Goal: Task Accomplishment & Management: Use online tool/utility

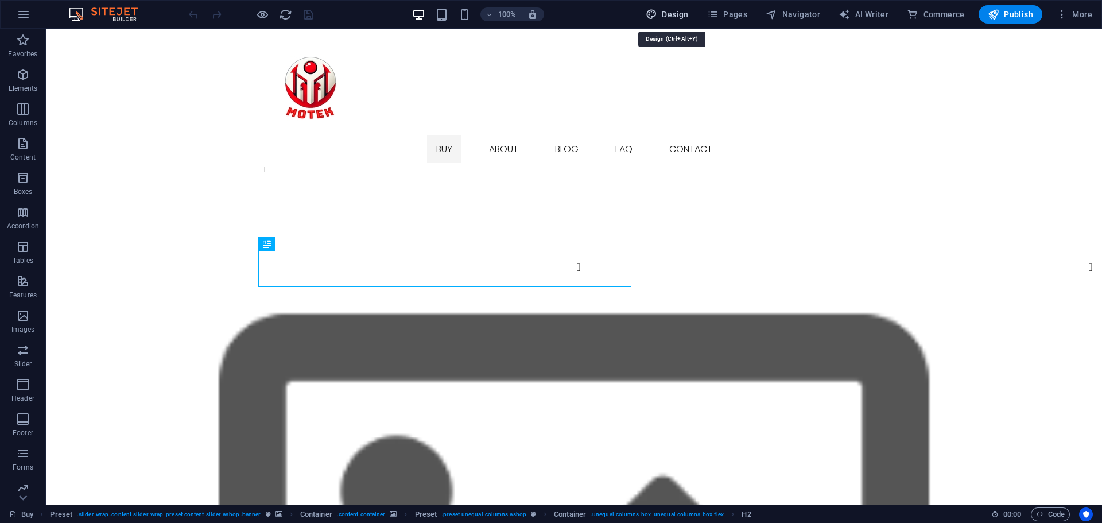
click at [672, 10] on span "Design" at bounding box center [667, 14] width 43 height 11
select select "px"
select select "300"
select select "px"
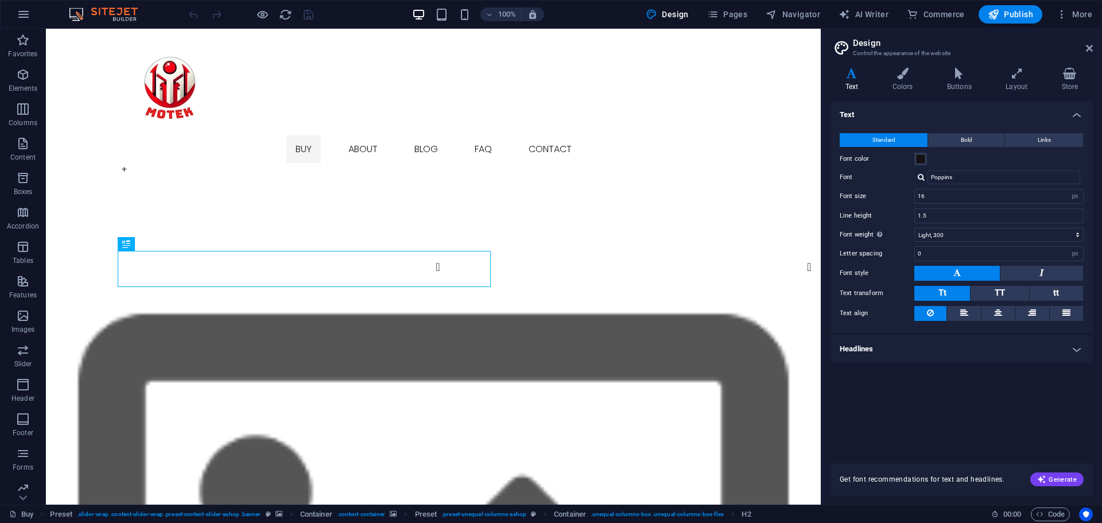
click at [1084, 45] on h2 "Design" at bounding box center [973, 43] width 240 height 10
click at [1093, 48] on icon at bounding box center [1089, 48] width 7 height 9
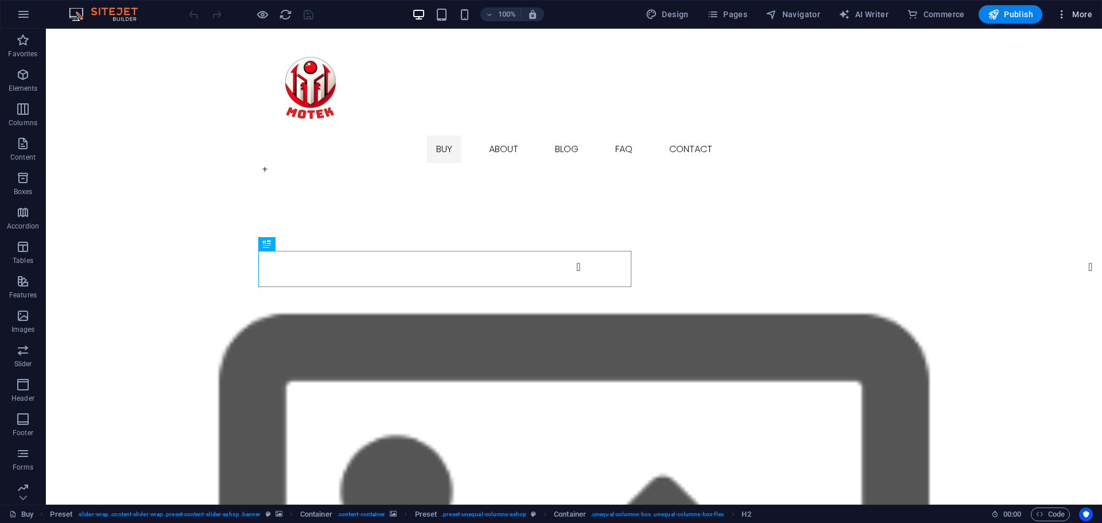
click at [1077, 10] on span "More" at bounding box center [1074, 14] width 36 height 11
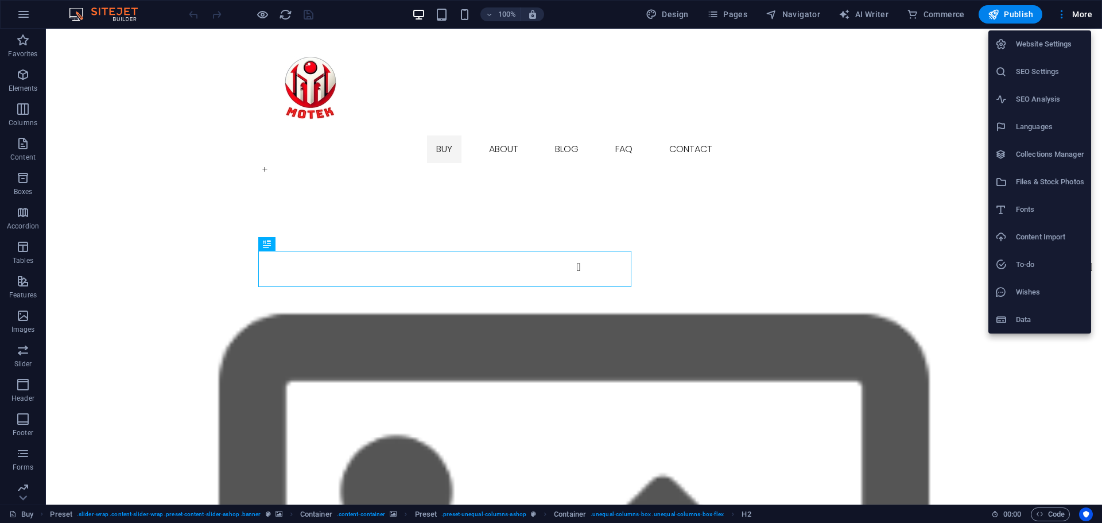
click at [1024, 53] on li "Website Settings" at bounding box center [1040, 44] width 103 height 28
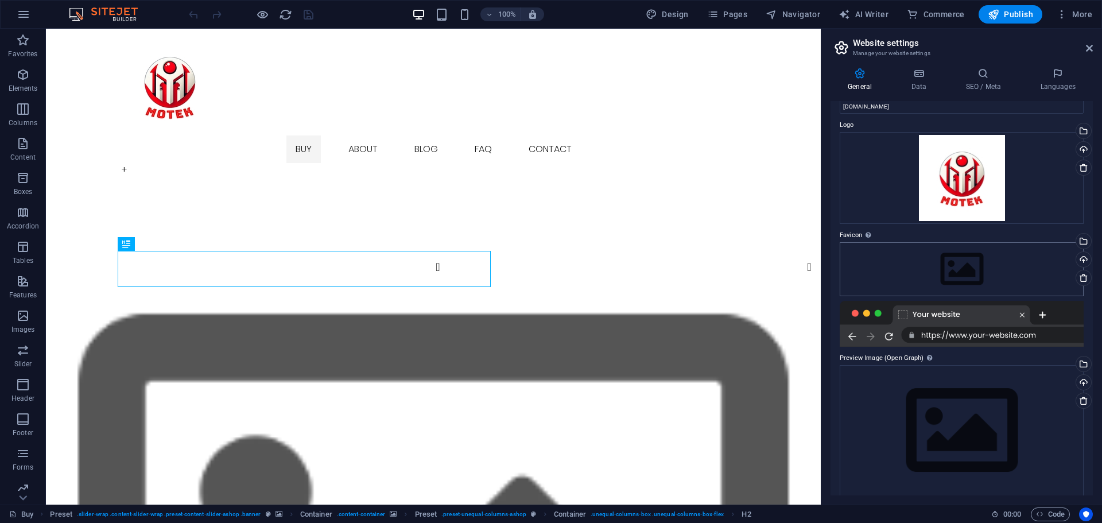
scroll to position [34, 0]
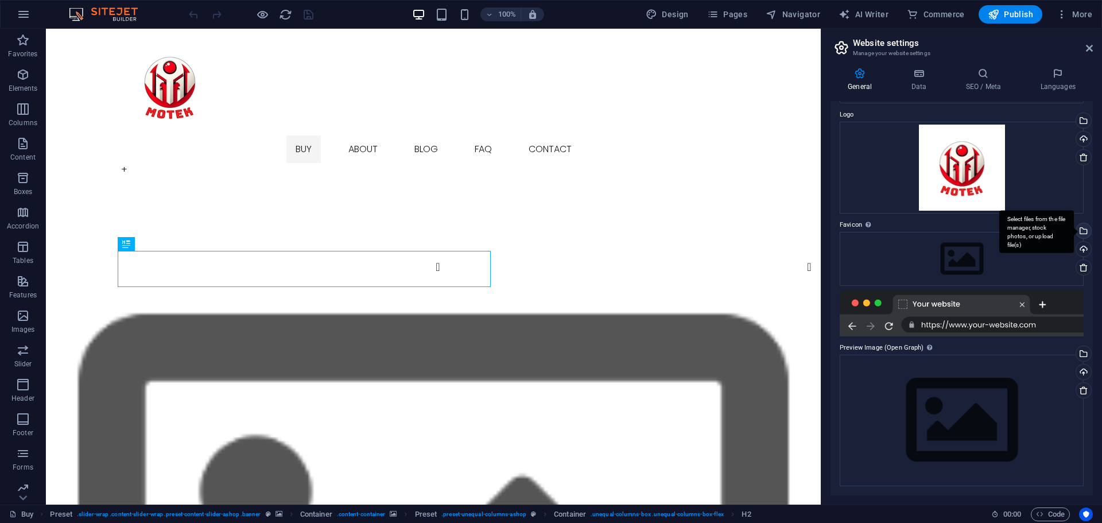
click at [1082, 230] on div "Select files from the file manager, stock photos, or upload file(s)" at bounding box center [1082, 231] width 17 height 17
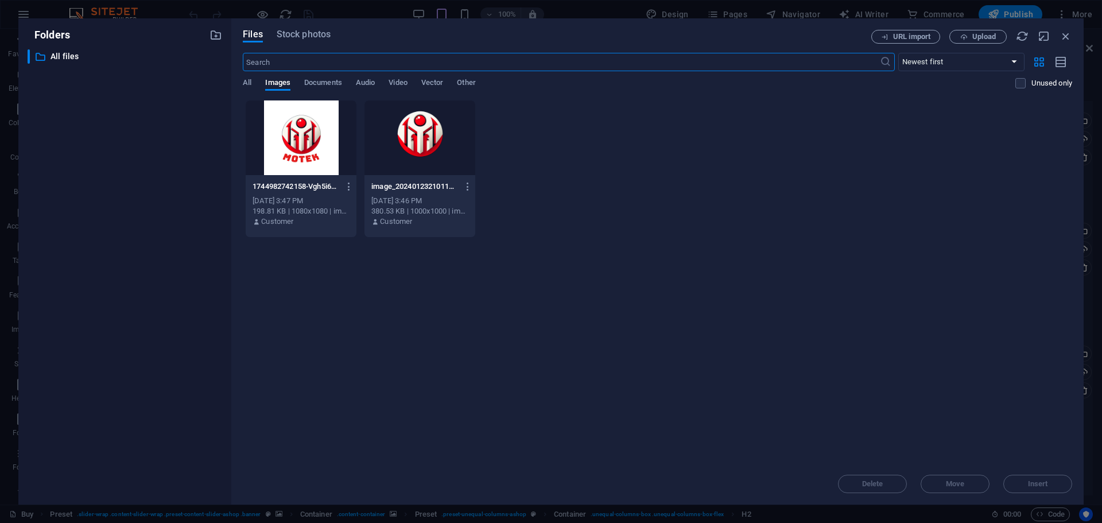
click at [304, 144] on div at bounding box center [301, 137] width 111 height 75
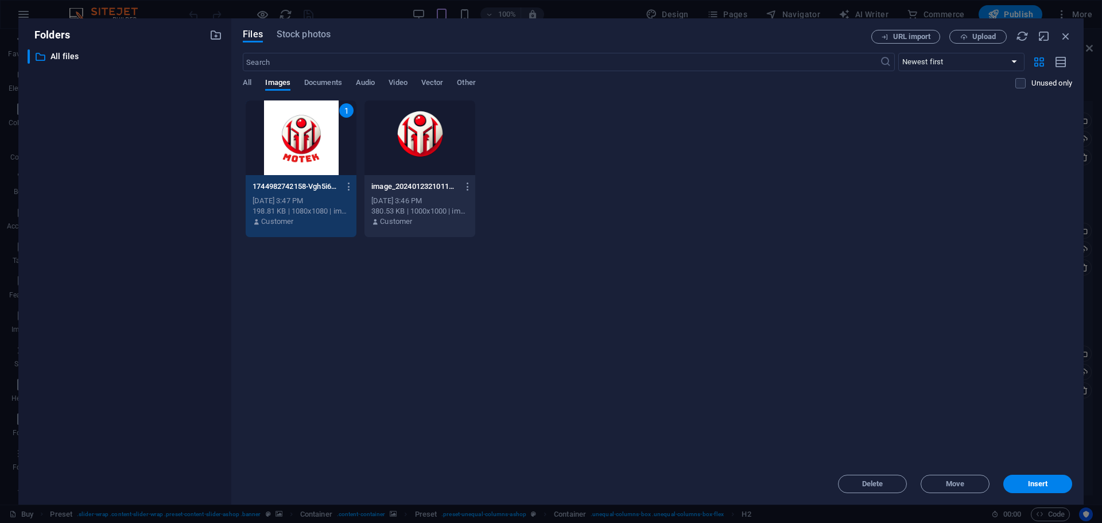
click at [412, 155] on div at bounding box center [420, 137] width 111 height 75
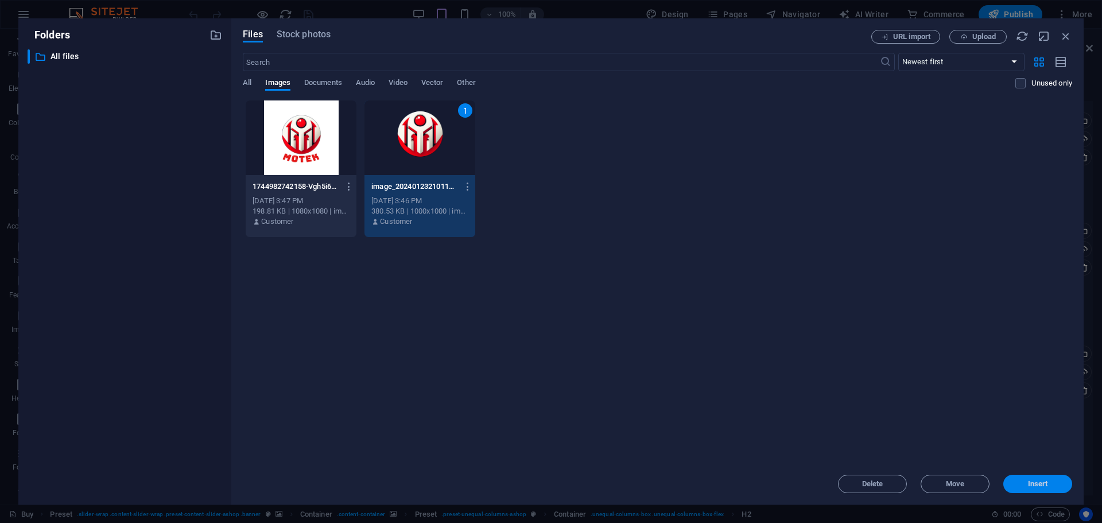
click at [1052, 481] on span "Insert" at bounding box center [1038, 484] width 60 height 7
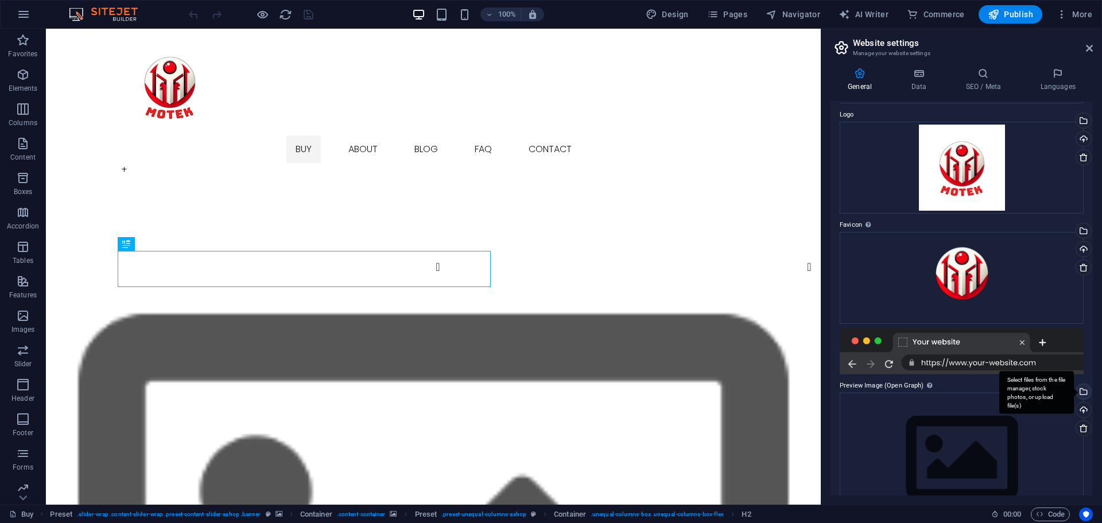
click at [1083, 393] on div "Select files from the file manager, stock photos, or upload file(s)" at bounding box center [1082, 392] width 17 height 17
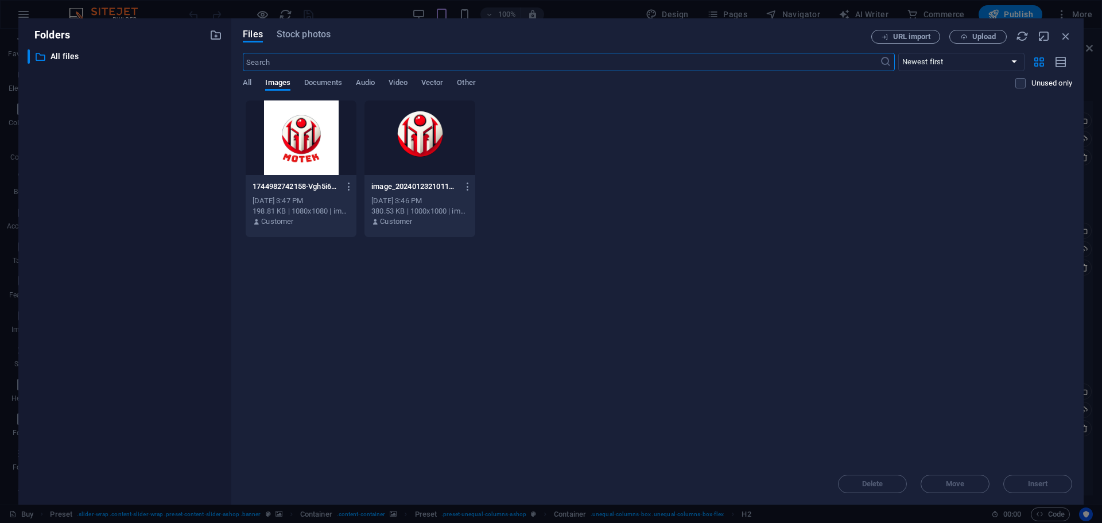
click at [410, 146] on div at bounding box center [420, 137] width 111 height 75
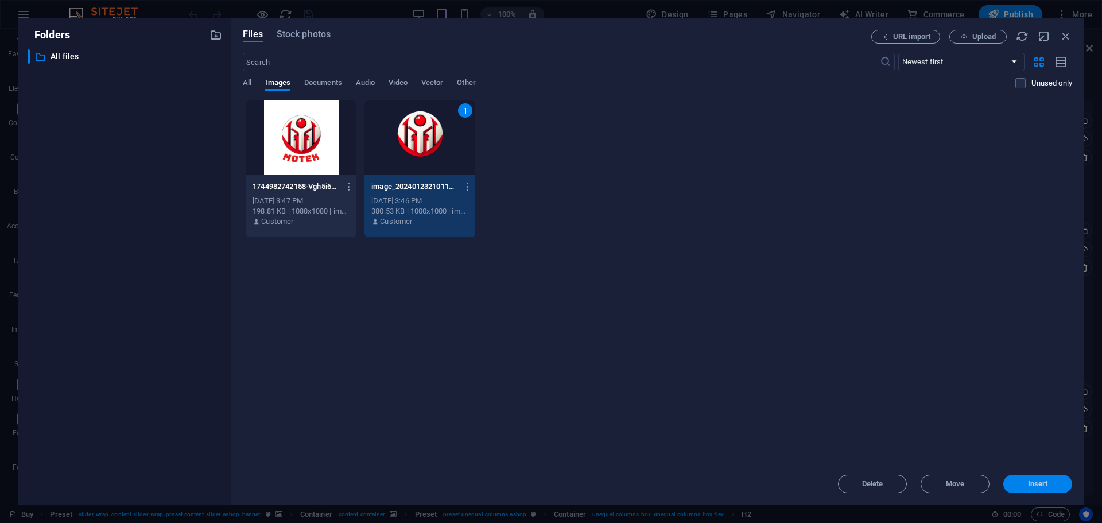
click at [1043, 481] on span "Insert" at bounding box center [1038, 484] width 20 height 7
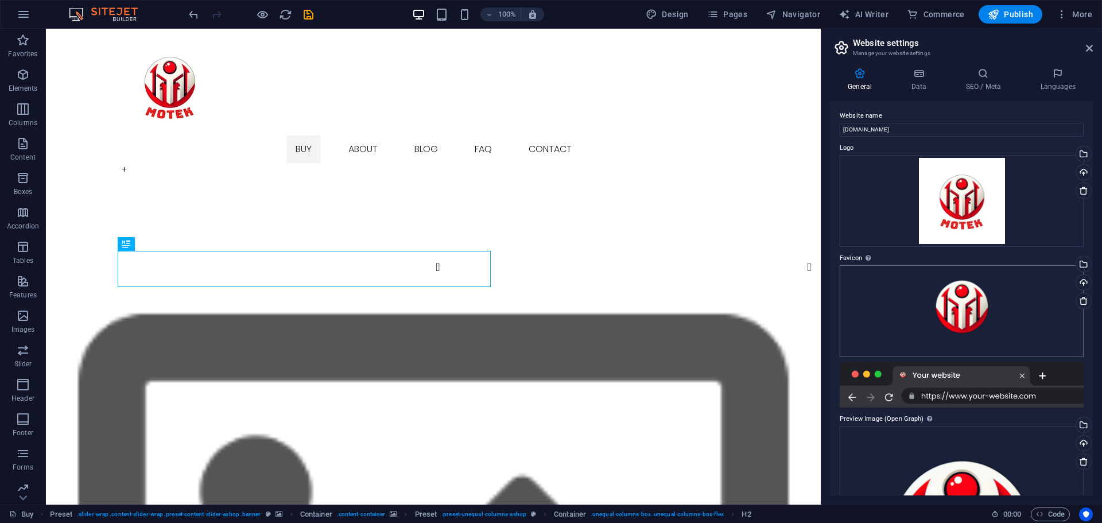
scroll to position [0, 0]
click at [915, 83] on h4 "Data" at bounding box center [921, 80] width 55 height 24
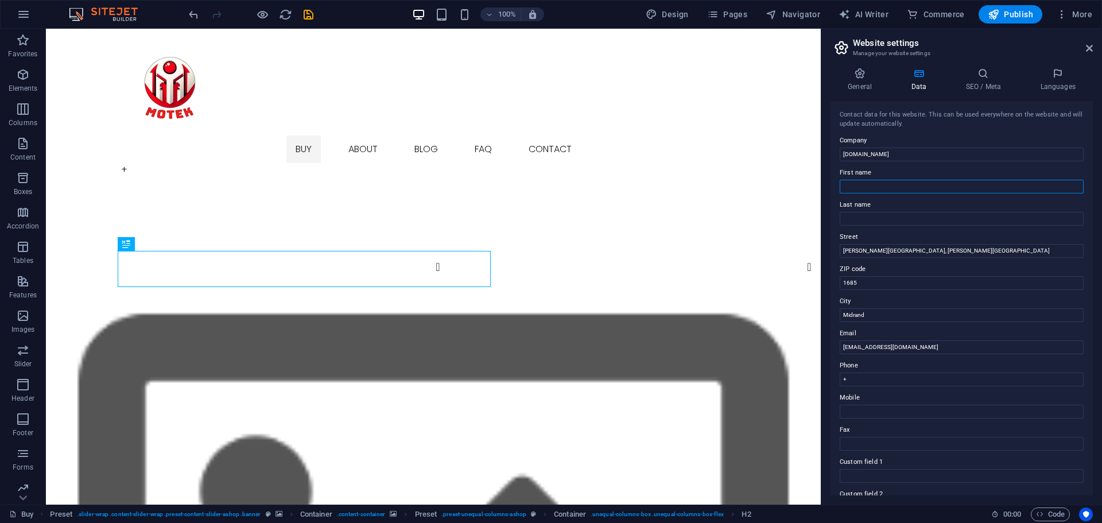
click at [876, 184] on input "First name" at bounding box center [962, 187] width 244 height 14
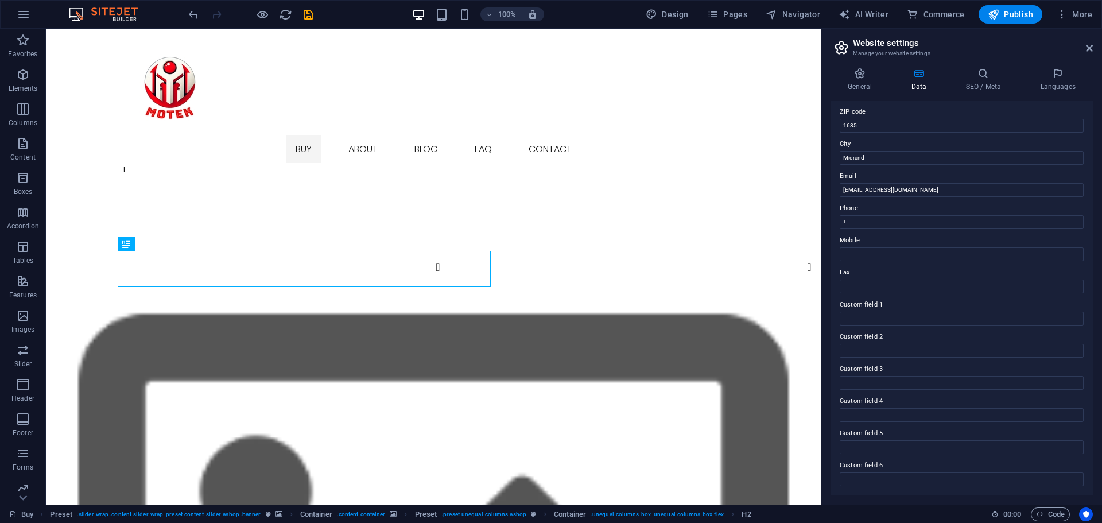
scroll to position [100, 0]
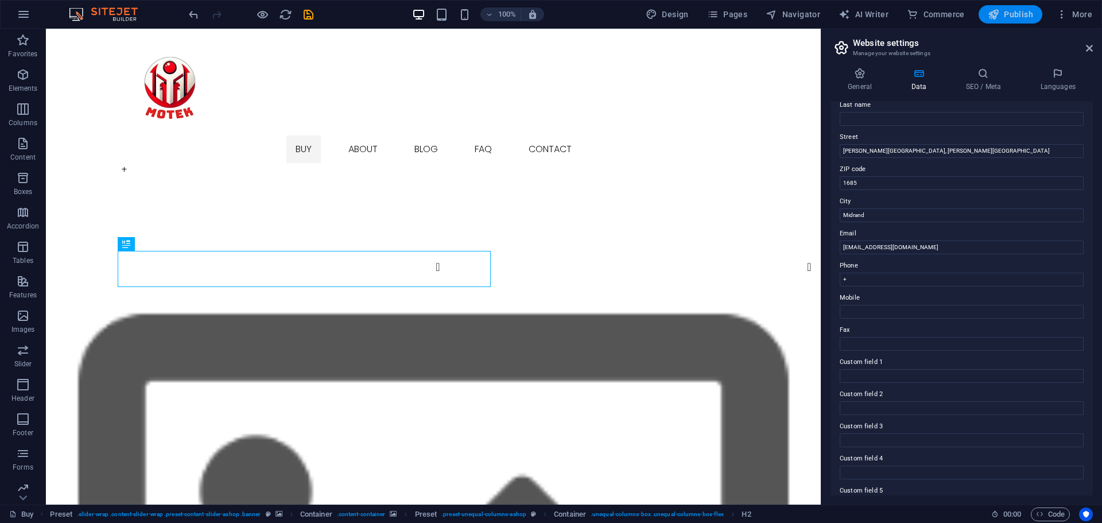
type input "Motek"
click at [999, 20] on button "Publish" at bounding box center [1011, 14] width 64 height 18
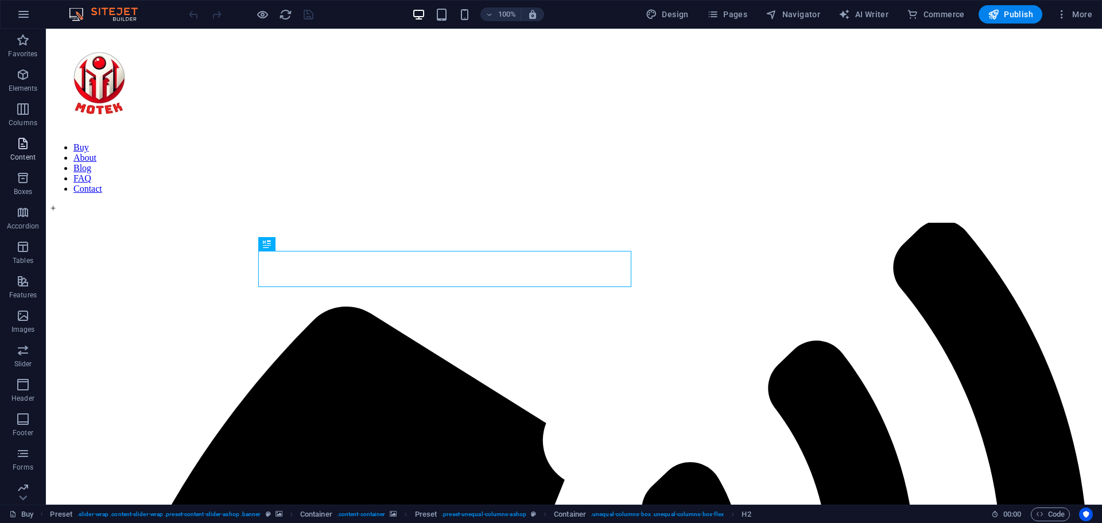
click at [16, 154] on p "Content" at bounding box center [22, 157] width 25 height 9
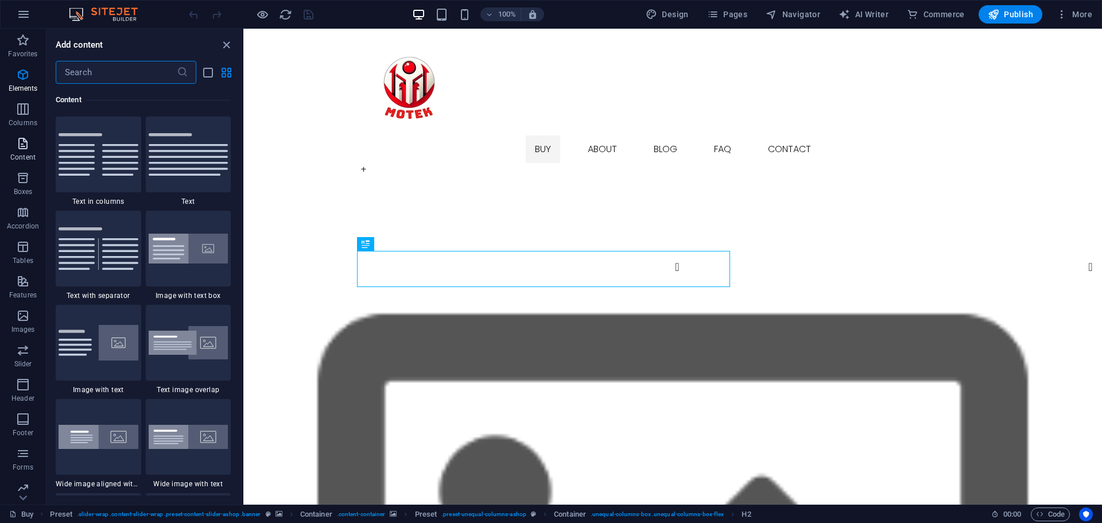
scroll to position [2009, 0]
click at [105, 170] on img at bounding box center [99, 154] width 80 height 42
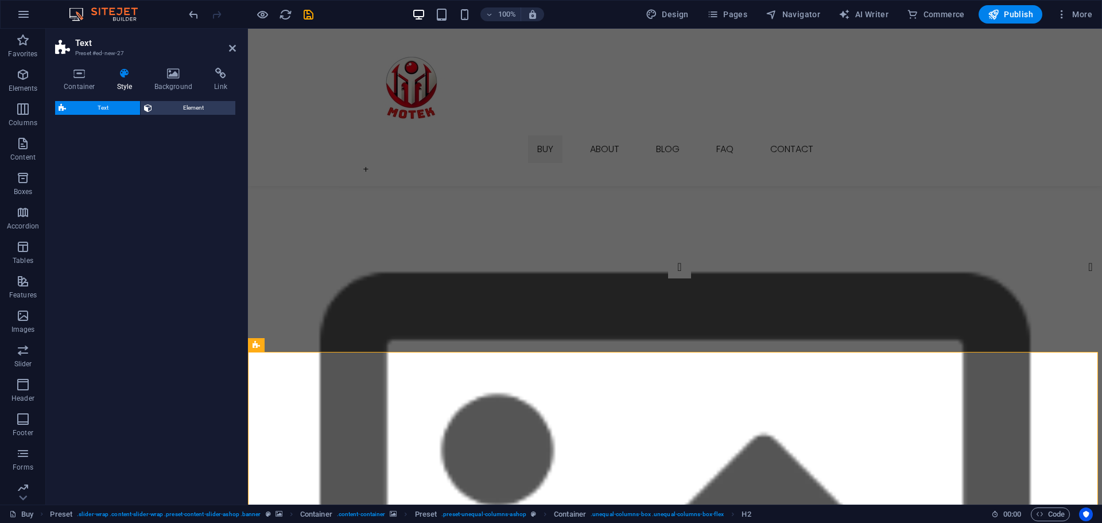
select select "rem"
select select "px"
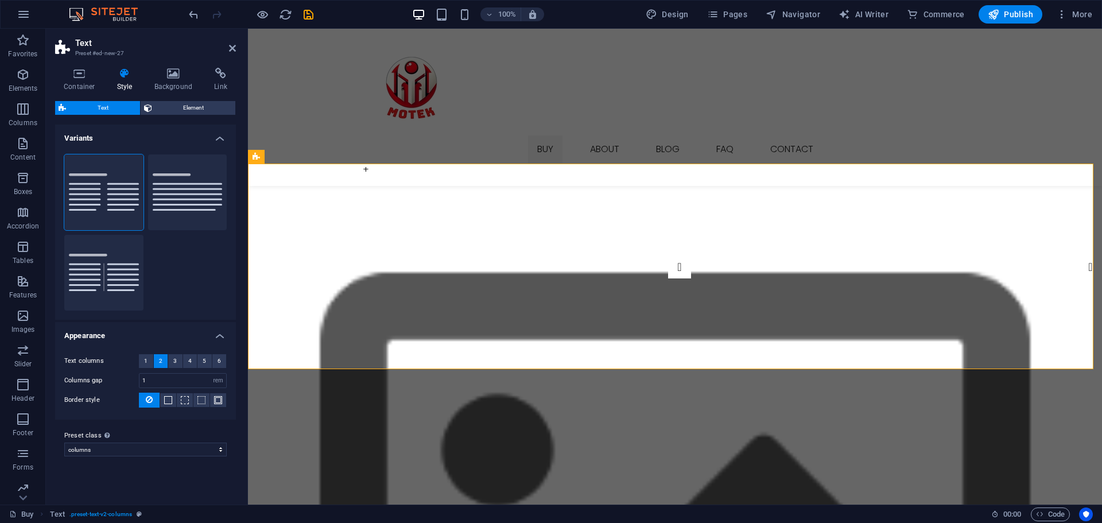
scroll to position [780, 0]
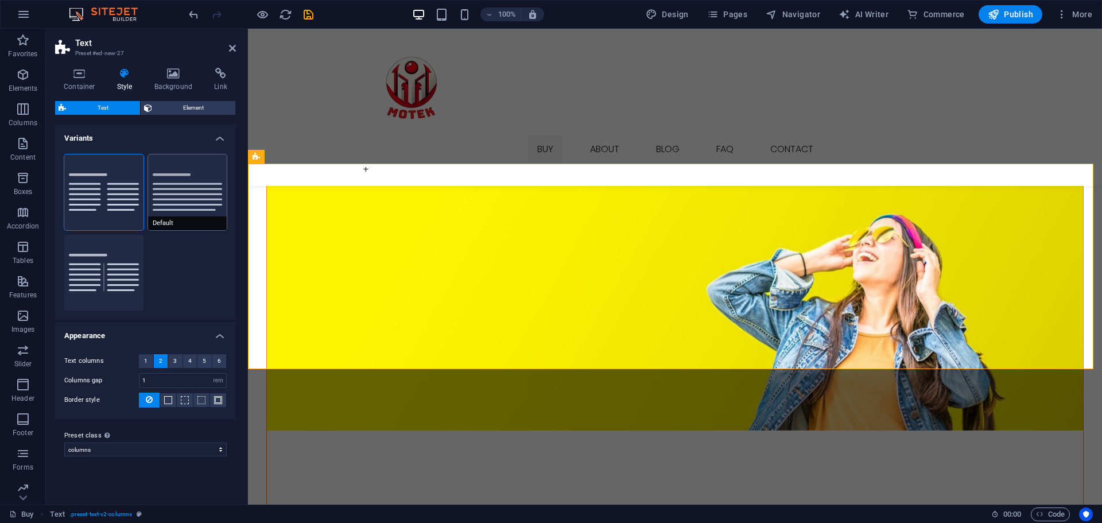
click at [156, 193] on button "Default" at bounding box center [187, 192] width 79 height 76
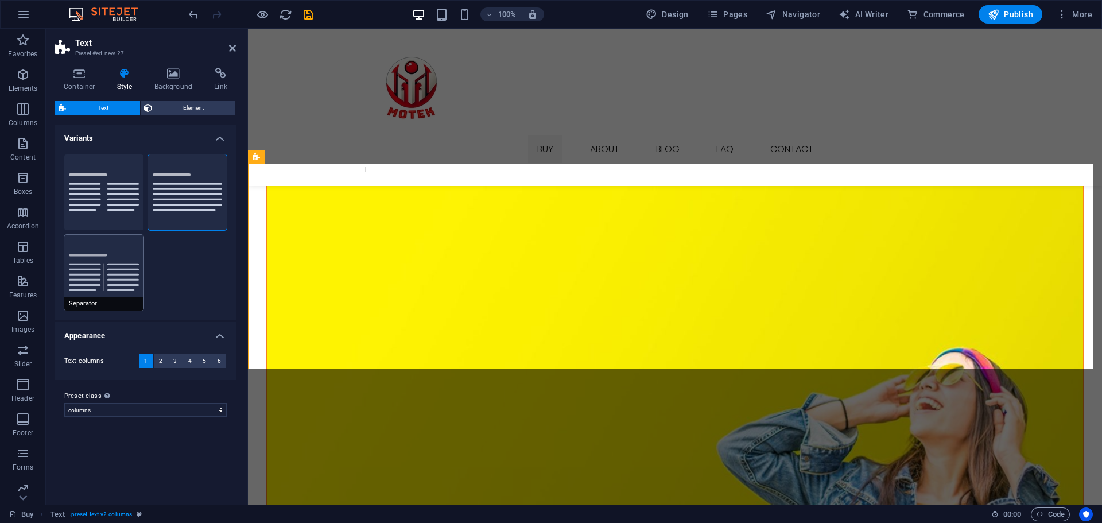
click at [117, 269] on button "Separator" at bounding box center [103, 273] width 79 height 76
type input "4"
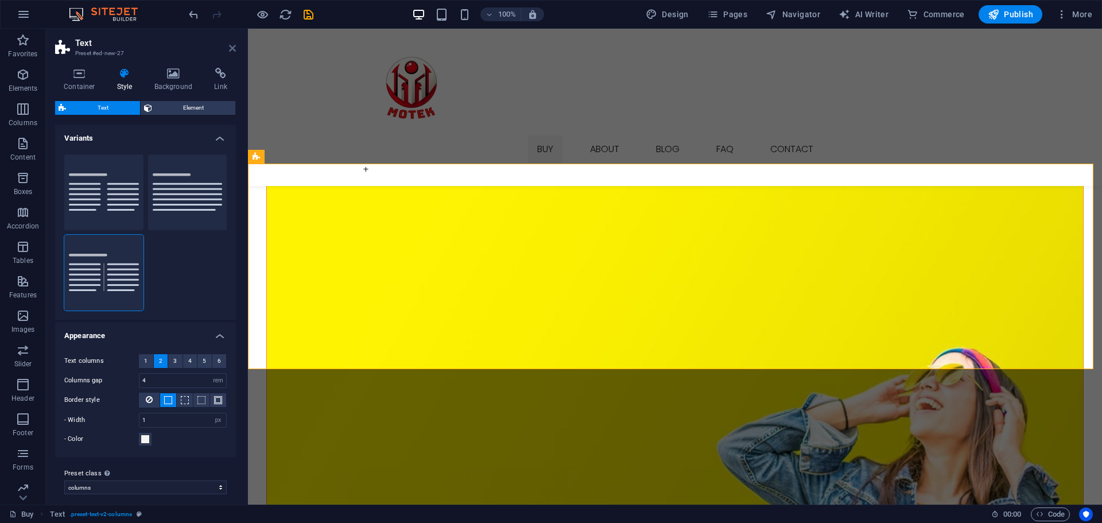
click at [230, 47] on icon at bounding box center [232, 48] width 7 height 9
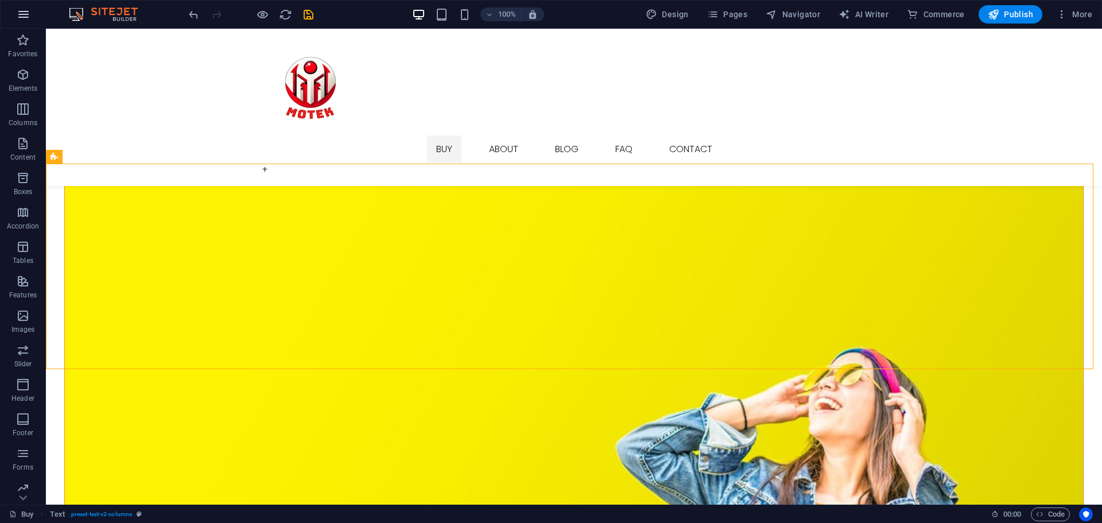
click at [25, 15] on icon "button" at bounding box center [24, 14] width 14 height 14
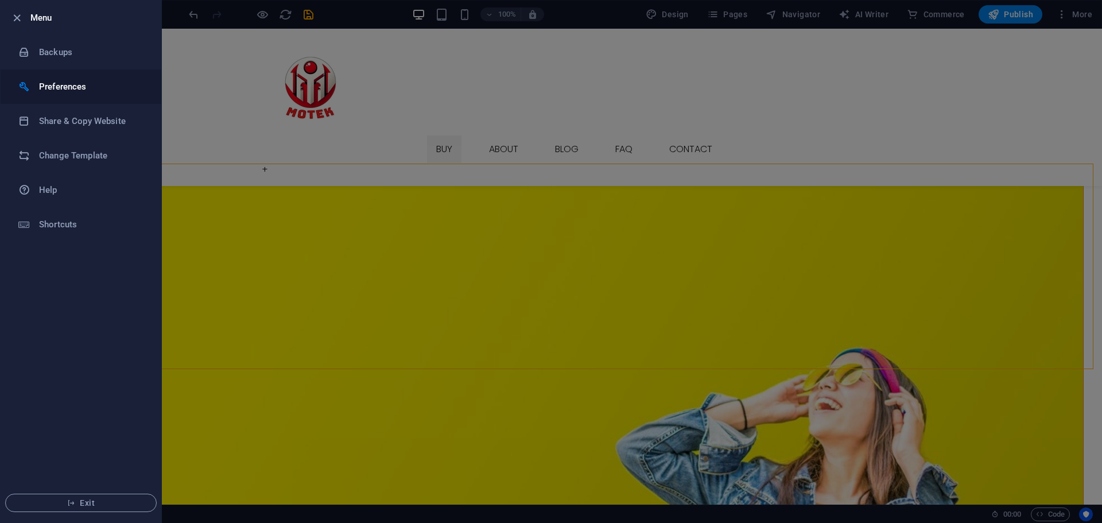
click at [46, 91] on h6 "Preferences" at bounding box center [92, 87] width 106 height 14
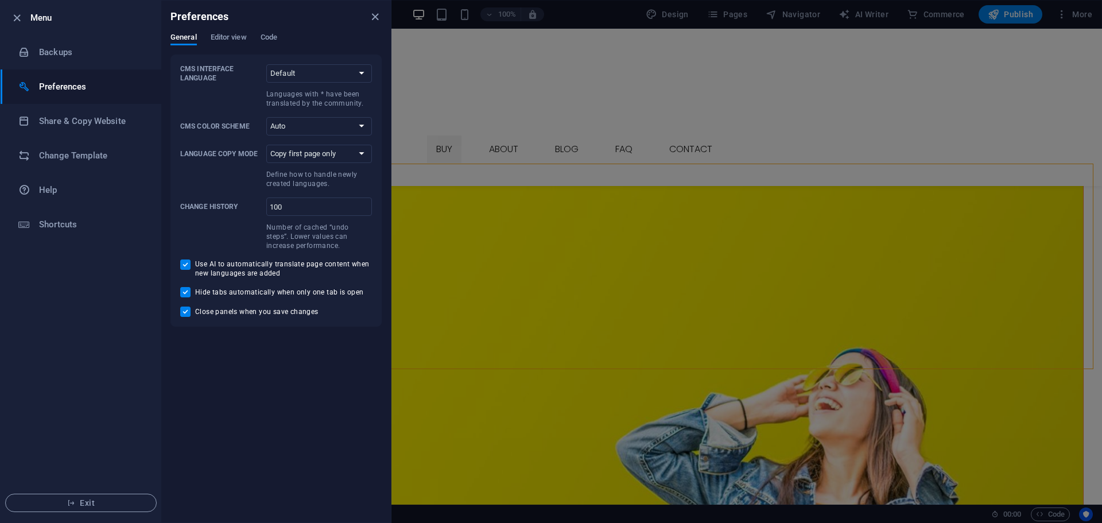
click at [488, 61] on div at bounding box center [551, 261] width 1102 height 523
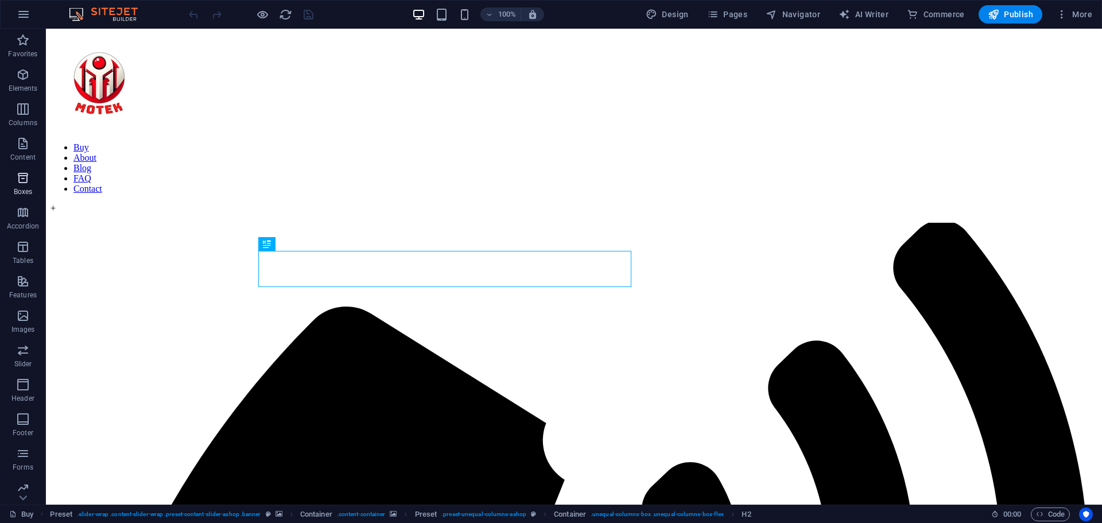
scroll to position [75, 0]
click at [26, 487] on icon "button" at bounding box center [23, 482] width 14 height 14
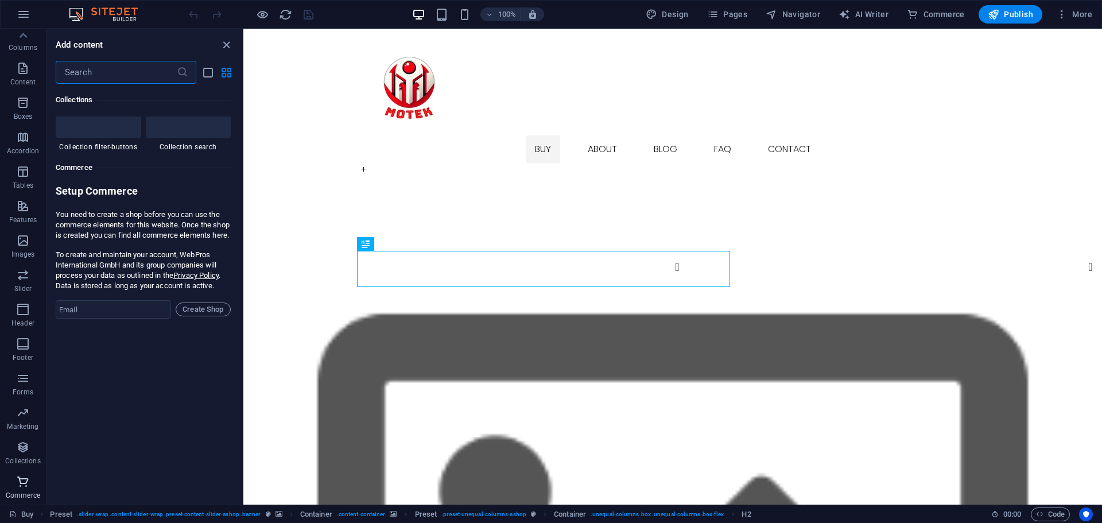
scroll to position [11065, 0]
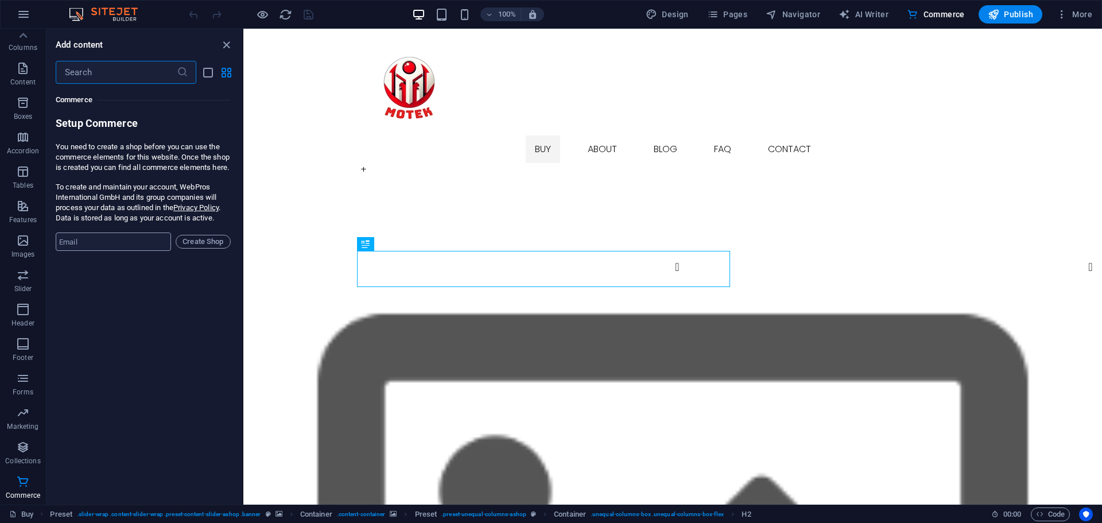
click at [115, 246] on input "email" at bounding box center [113, 242] width 115 height 18
type input "Motek"
click at [216, 249] on span "Create Shop" at bounding box center [203, 242] width 45 height 14
click at [110, 342] on div "Favorites 1 Star Headline 1 Star Container Elements 1 Star Headline 1 Star Text…" at bounding box center [145, 290] width 196 height 412
click at [94, 251] on input "Motek" at bounding box center [113, 242] width 115 height 18
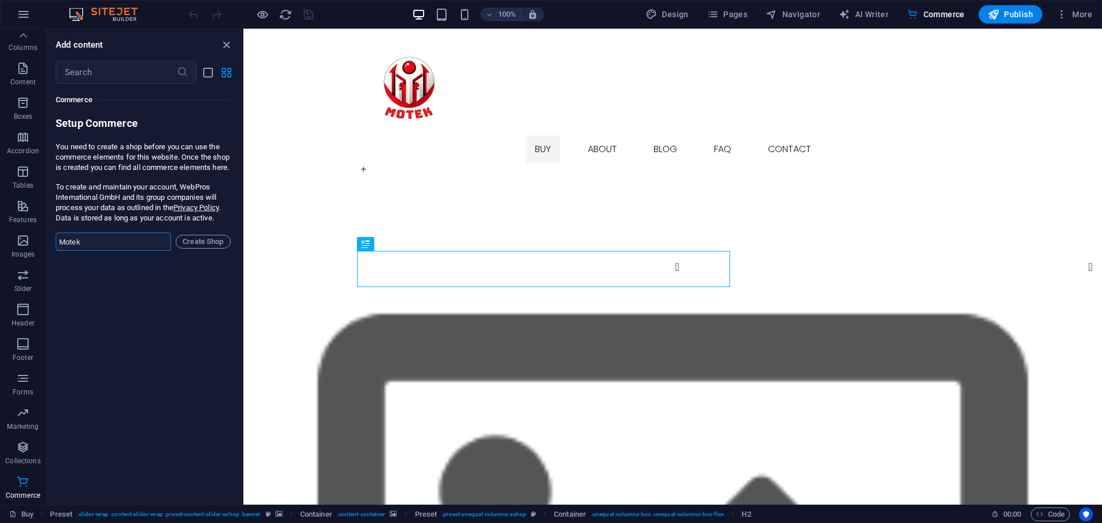
click at [94, 251] on input "Motek" at bounding box center [113, 242] width 115 height 18
click at [220, 43] on icon "close panel" at bounding box center [226, 44] width 13 height 13
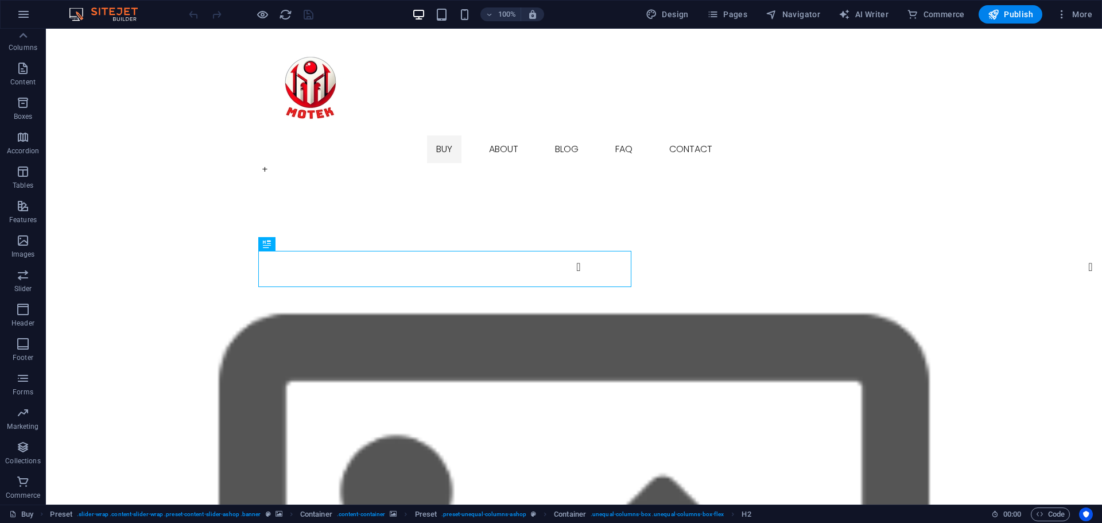
click at [133, 13] on img at bounding box center [109, 14] width 86 height 14
